Goal: Transaction & Acquisition: Purchase product/service

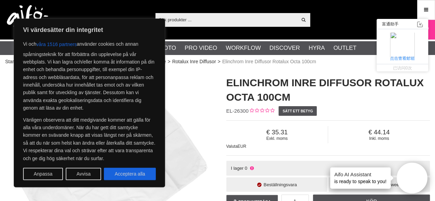
click at [410, 56] on link "点击查看邮箱" at bounding box center [402, 58] width 25 height 5
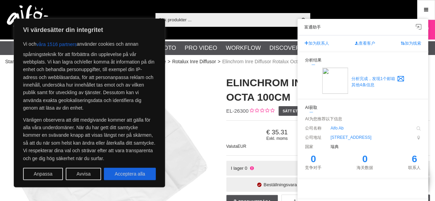
click at [203, 88] on img at bounding box center [107, 171] width 204 height 204
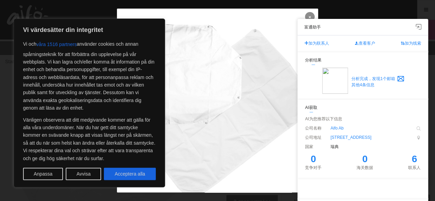
drag, startPoint x: 203, startPoint y: 88, endPoint x: 303, endPoint y: 16, distance: 123.0
click at [305, 16] on link at bounding box center [310, 17] width 10 height 10
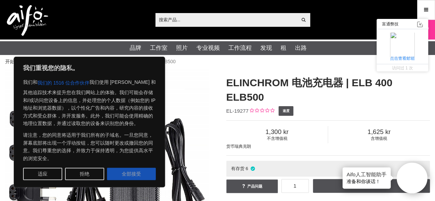
click at [135, 169] on button "全部接受" at bounding box center [131, 174] width 49 height 12
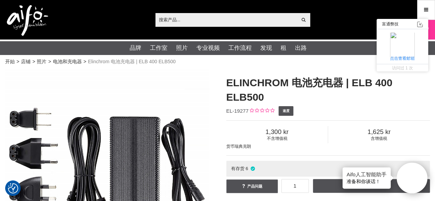
checkbox input "true"
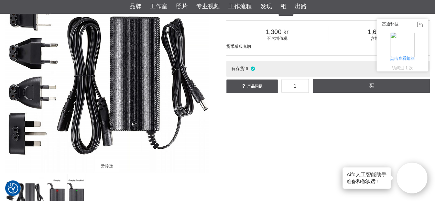
scroll to position [138, 0]
